Goal: Entertainment & Leisure: Consume media (video, audio)

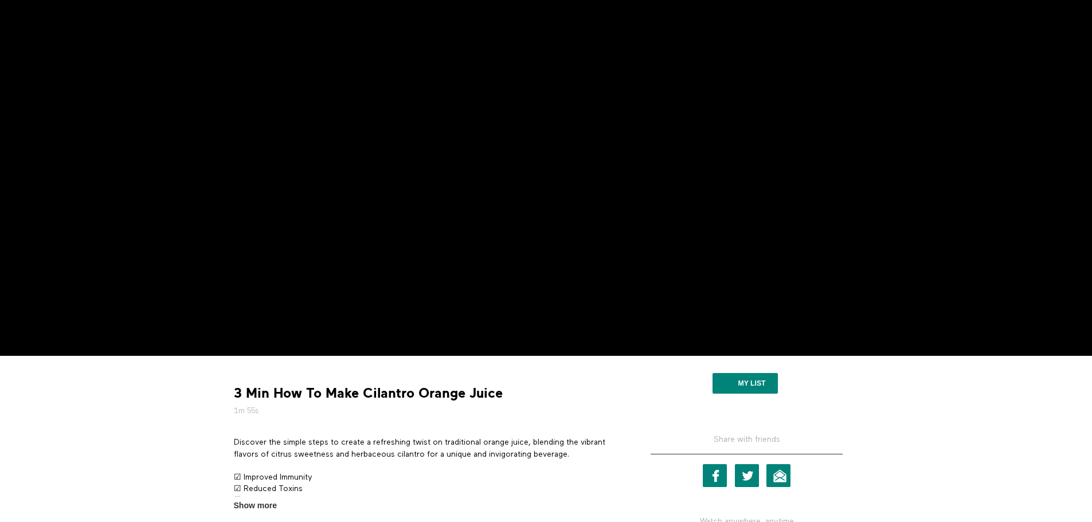
scroll to position [115, 0]
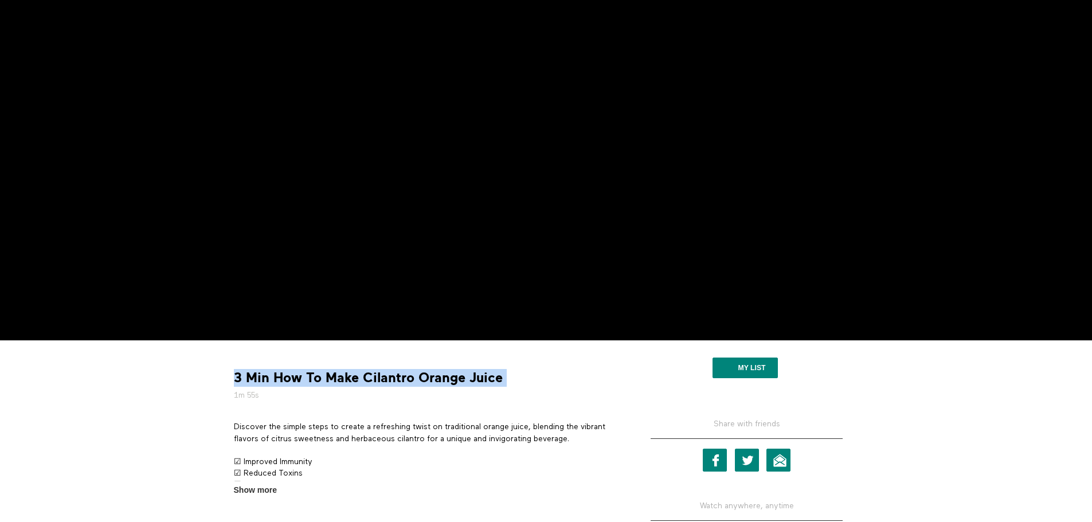
drag, startPoint x: 234, startPoint y: 377, endPoint x: 506, endPoint y: 377, distance: 271.7
click at [506, 377] on div "3 Min How To Make Cilantro Orange Juice 1m 55s" at bounding box center [425, 385] width 393 height 32
copy div "3 Min How To Make Cilantro Orange Juice"
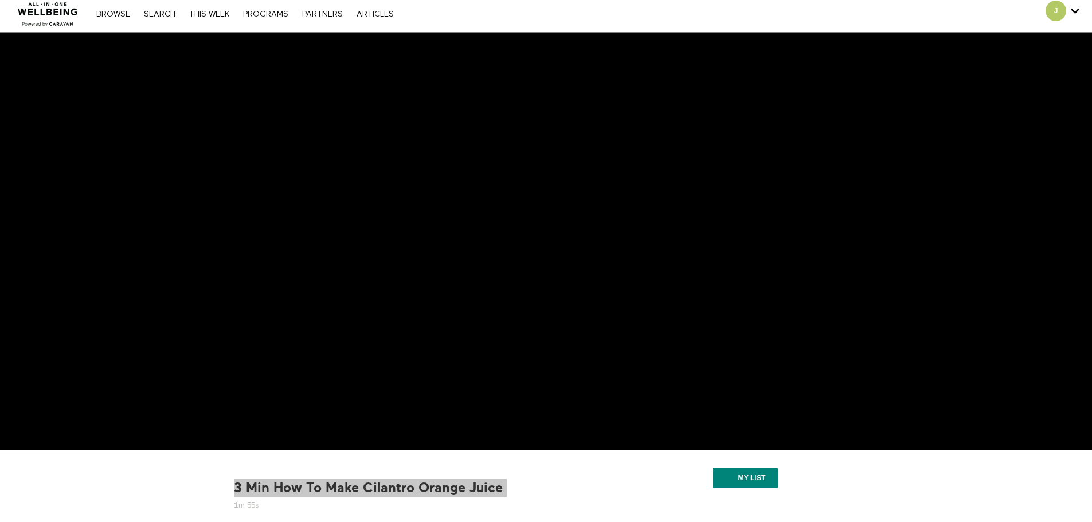
scroll to position [0, 0]
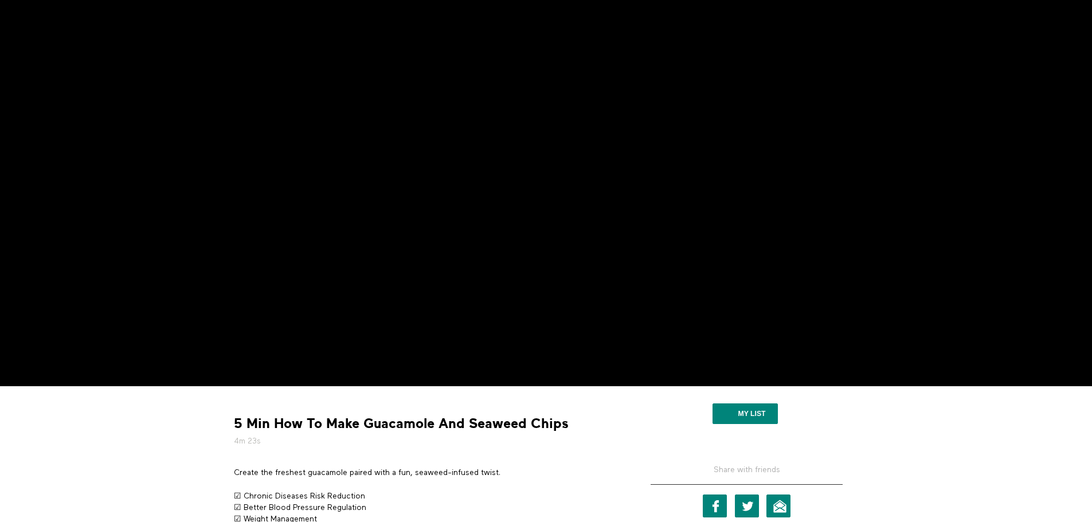
scroll to position [62, 0]
